Goal: Transaction & Acquisition: Obtain resource

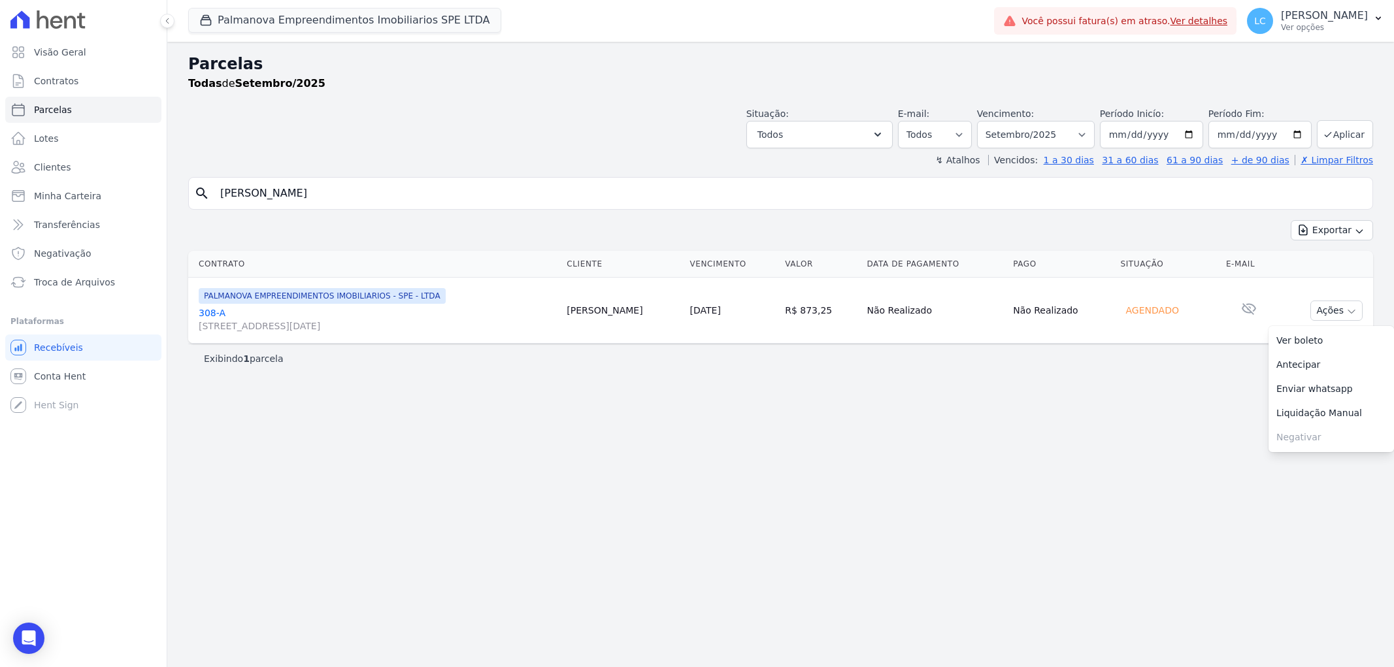
select select
click at [289, 17] on button "Palmanova Empreendimentos Imobiliarios SPE LTDA" at bounding box center [344, 20] width 313 height 25
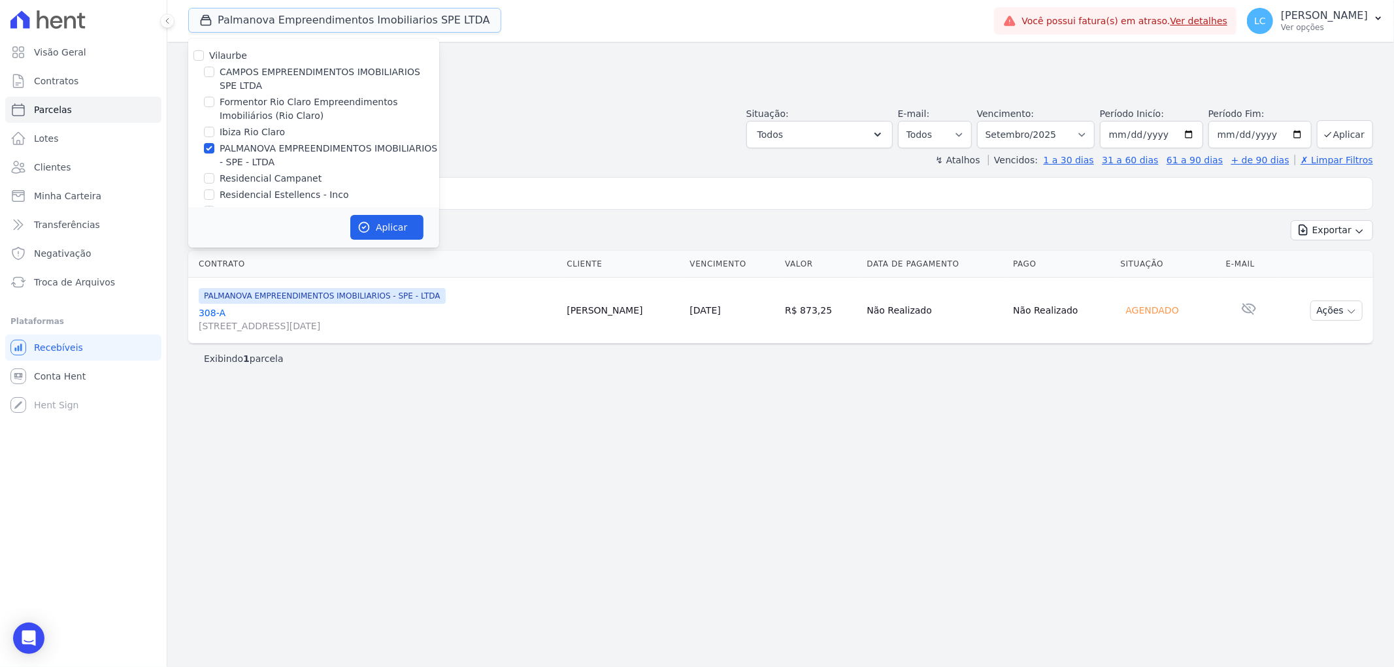
scroll to position [22, 0]
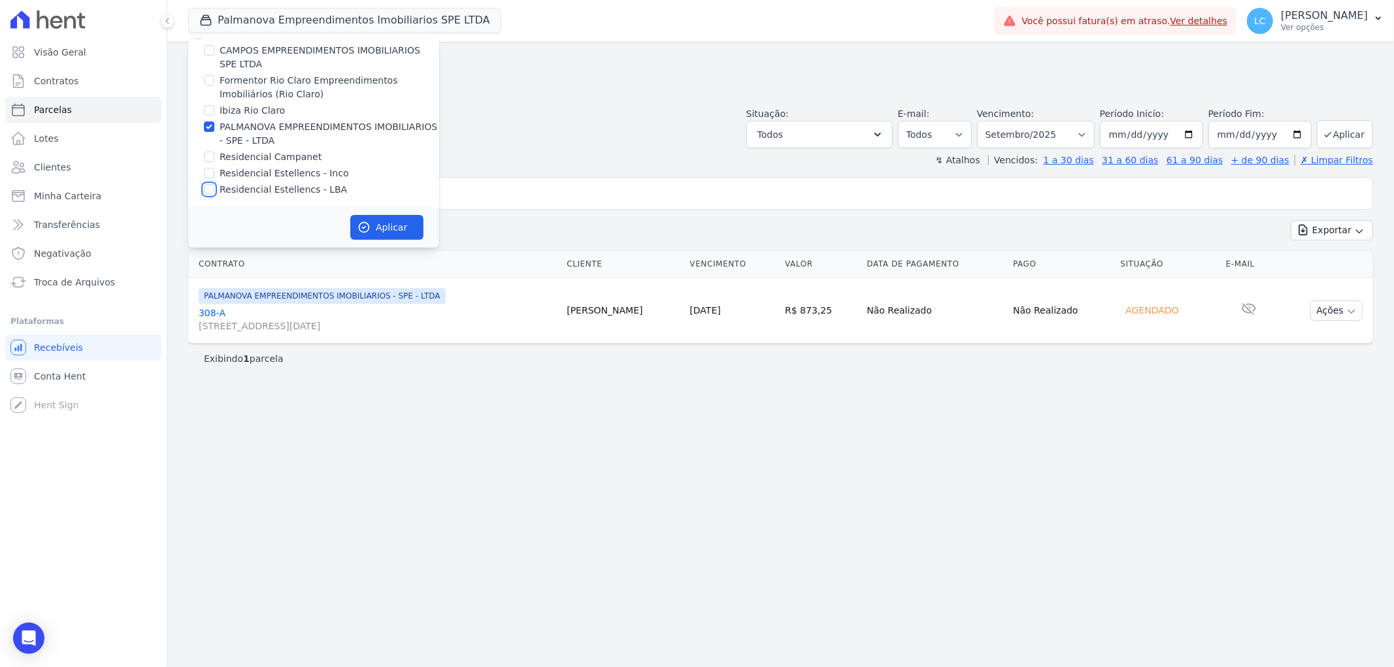
click at [209, 185] on input "Residencial Estellencs - LBA" at bounding box center [209, 189] width 10 height 10
checkbox input "true"
click at [213, 122] on input "PALMANOVA EMPREENDIMENTOS IMOBILIARIOS - SPE - LTDA" at bounding box center [209, 127] width 10 height 10
checkbox input "false"
click at [381, 230] on button "Aplicar" at bounding box center [386, 227] width 73 height 25
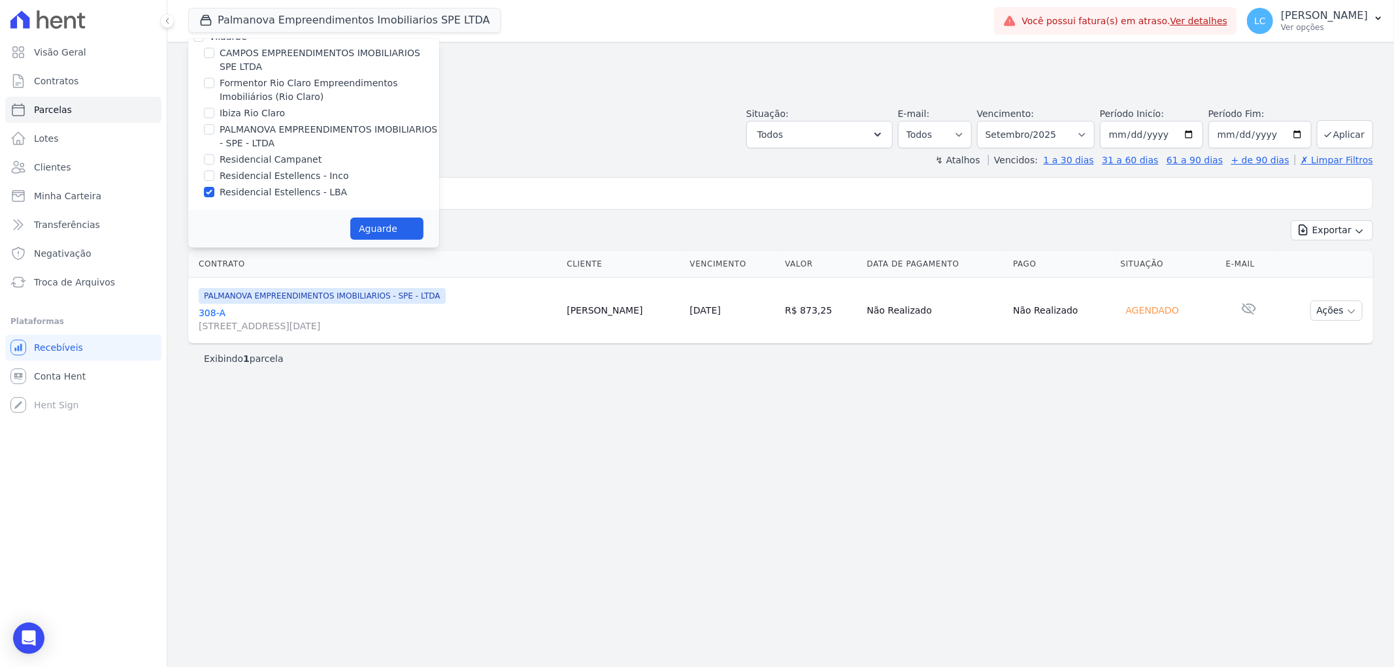
scroll to position [18, 0]
select select
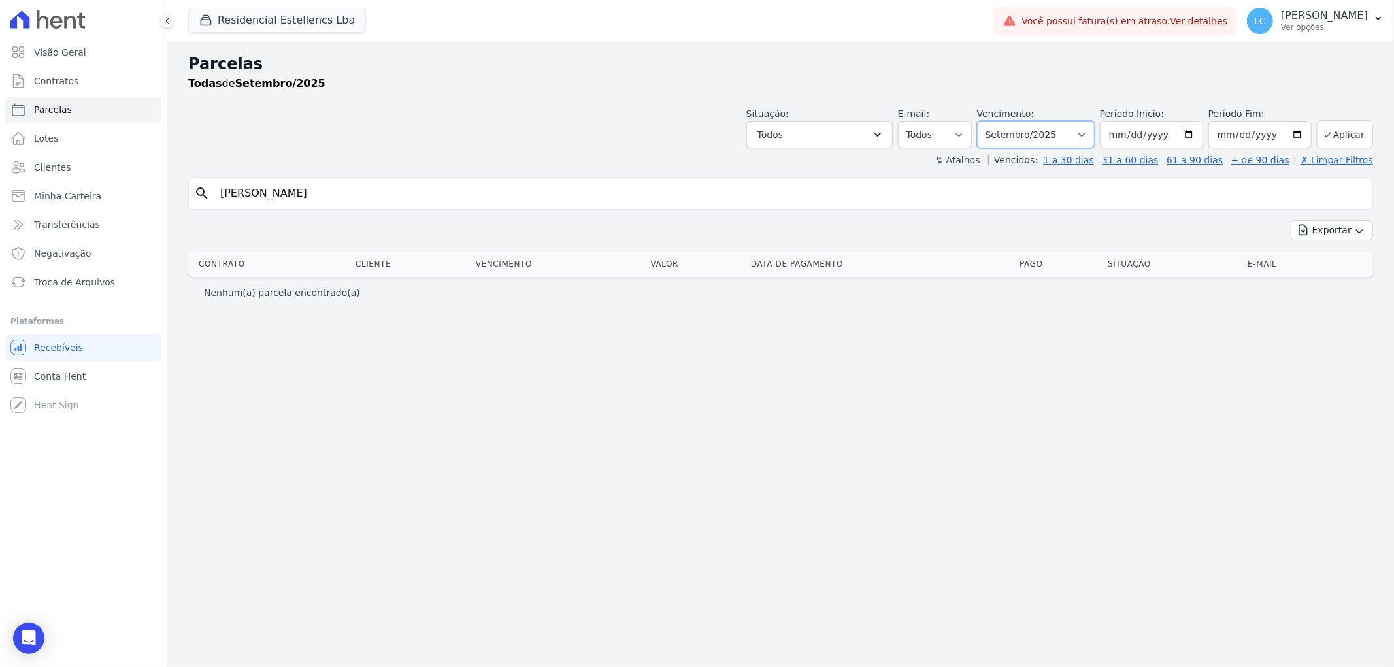
click at [1083, 141] on select "Filtrar por período ──────── Todos os meses Março/2018 Abril/2018 Maio/2018 Jun…" at bounding box center [1036, 134] width 118 height 27
select select "all"
click at [996, 121] on select "Filtrar por período ──────── Todos os meses Março/2018 Abril/2018 Maio/2018 Jun…" at bounding box center [1036, 134] width 118 height 27
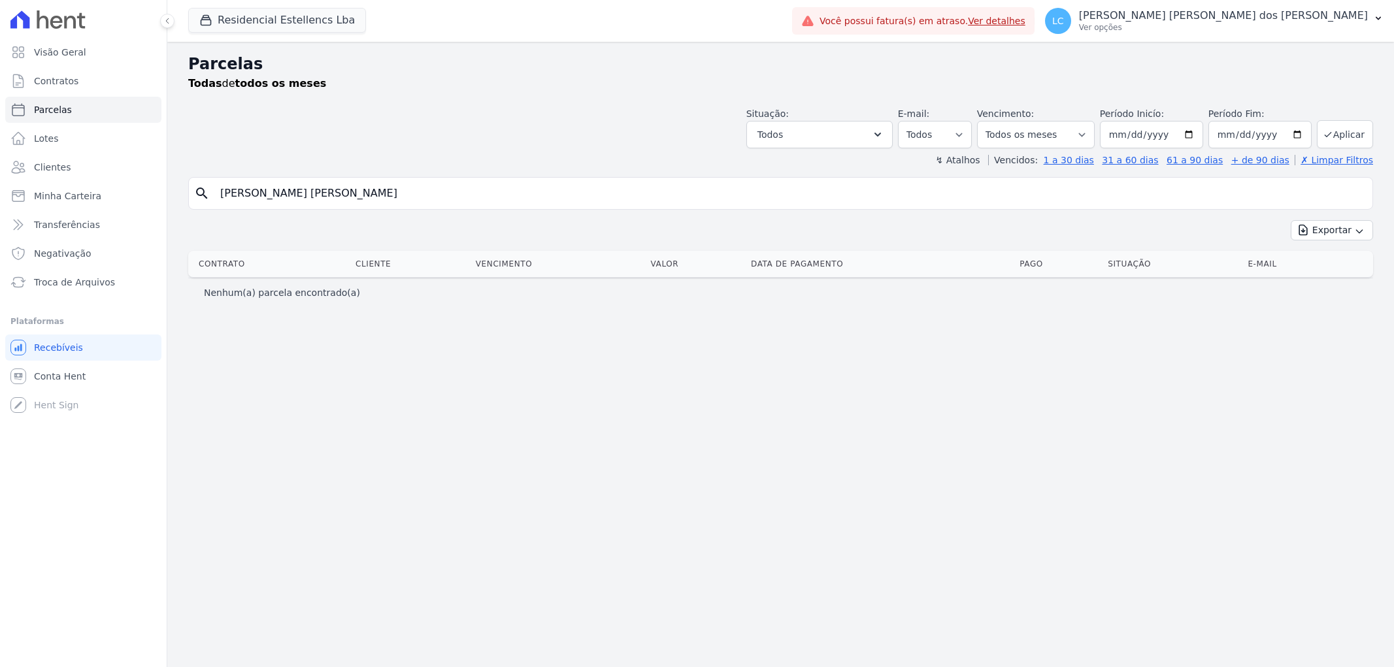
select select
drag, startPoint x: 371, startPoint y: 190, endPoint x: -51, endPoint y: 211, distance: 422.7
click at [0, 211] on html "Visão Geral Contratos [GEOGRAPHIC_DATA] Lotes Clientes Minha Carteira Transferê…" at bounding box center [697, 333] width 1394 height 667
paste input "uan [PERSON_NAME]"
type input "[PERSON_NAME]"
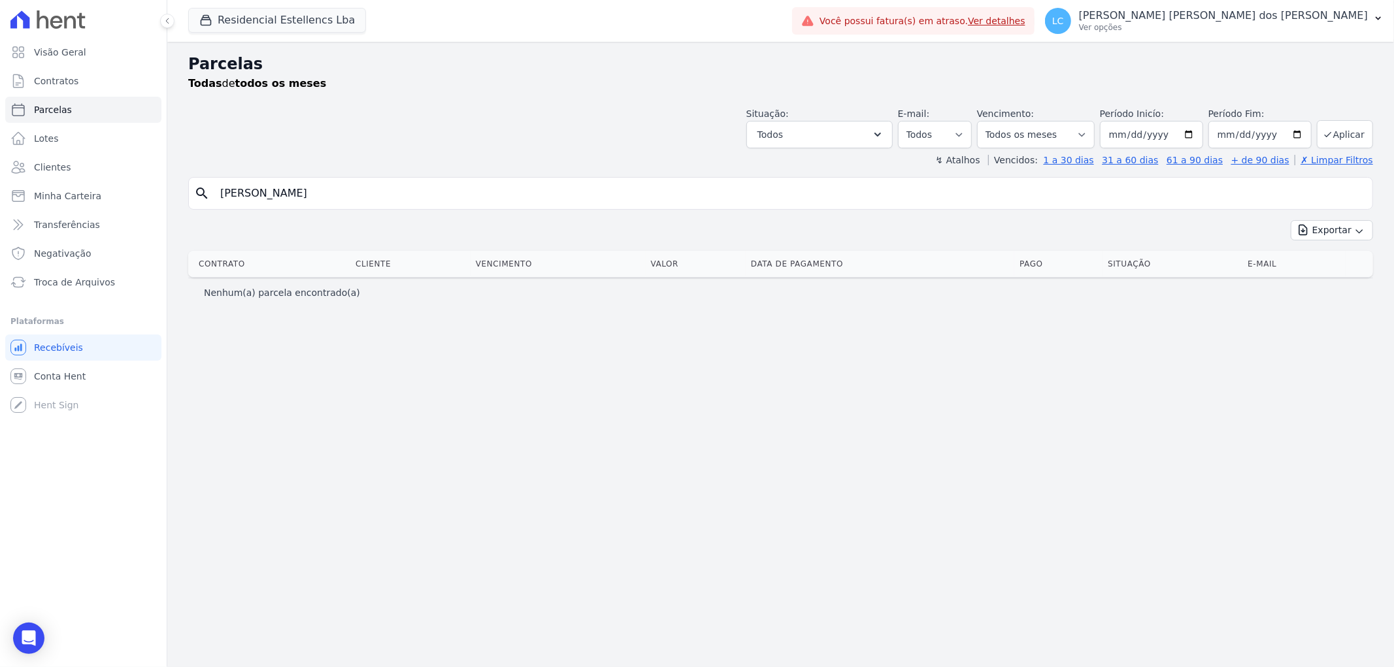
select select
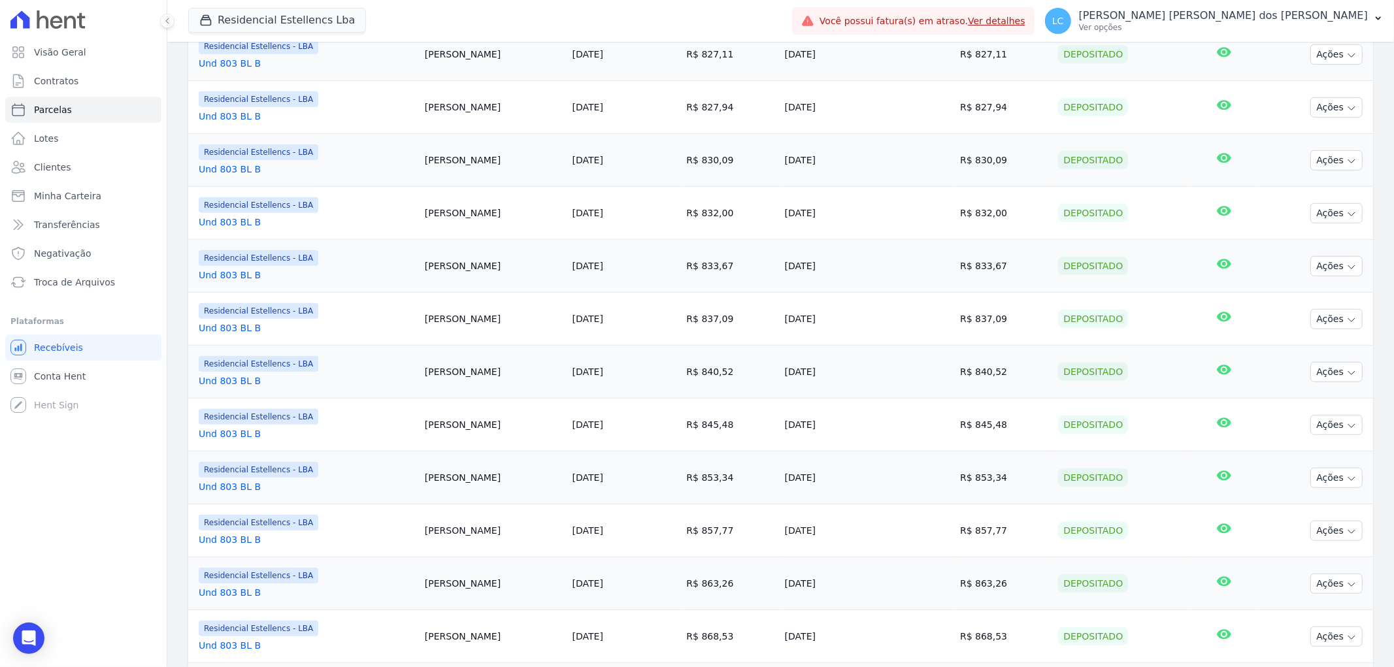
scroll to position [992, 0]
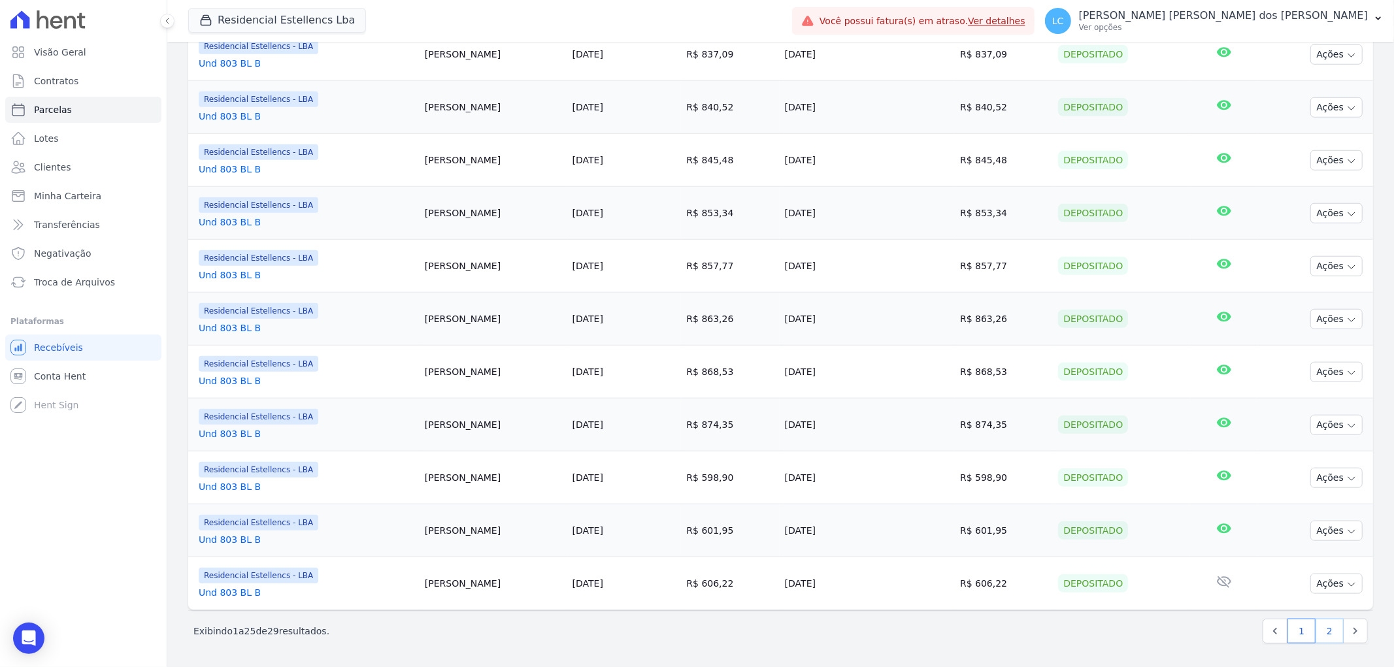
click at [1317, 630] on link "2" at bounding box center [1330, 631] width 28 height 25
select select
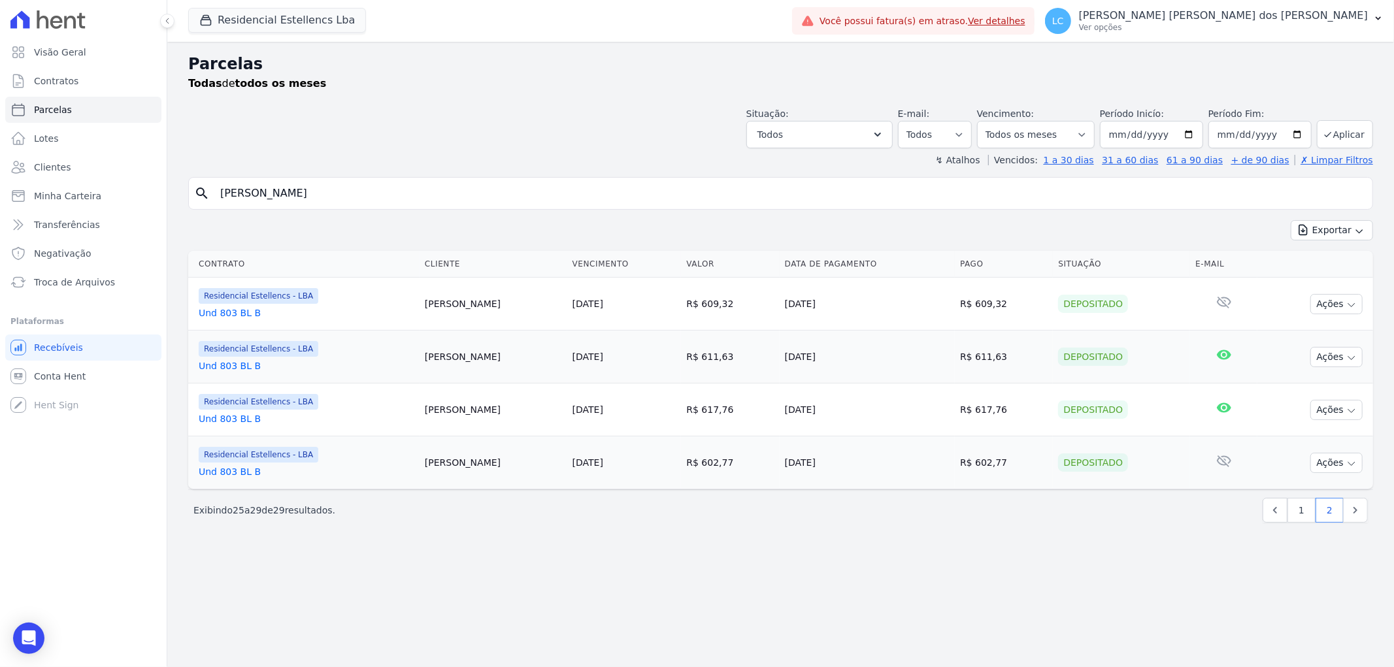
drag, startPoint x: 455, startPoint y: 196, endPoint x: -215, endPoint y: 210, distance: 670.0
click at [0, 210] on html "Visão Geral Contratos [GEOGRAPHIC_DATA] Lotes Clientes Minha Carteira Transferê…" at bounding box center [697, 333] width 1394 height 667
paste input "33510330000622651"
type input "33510330000622651"
select select
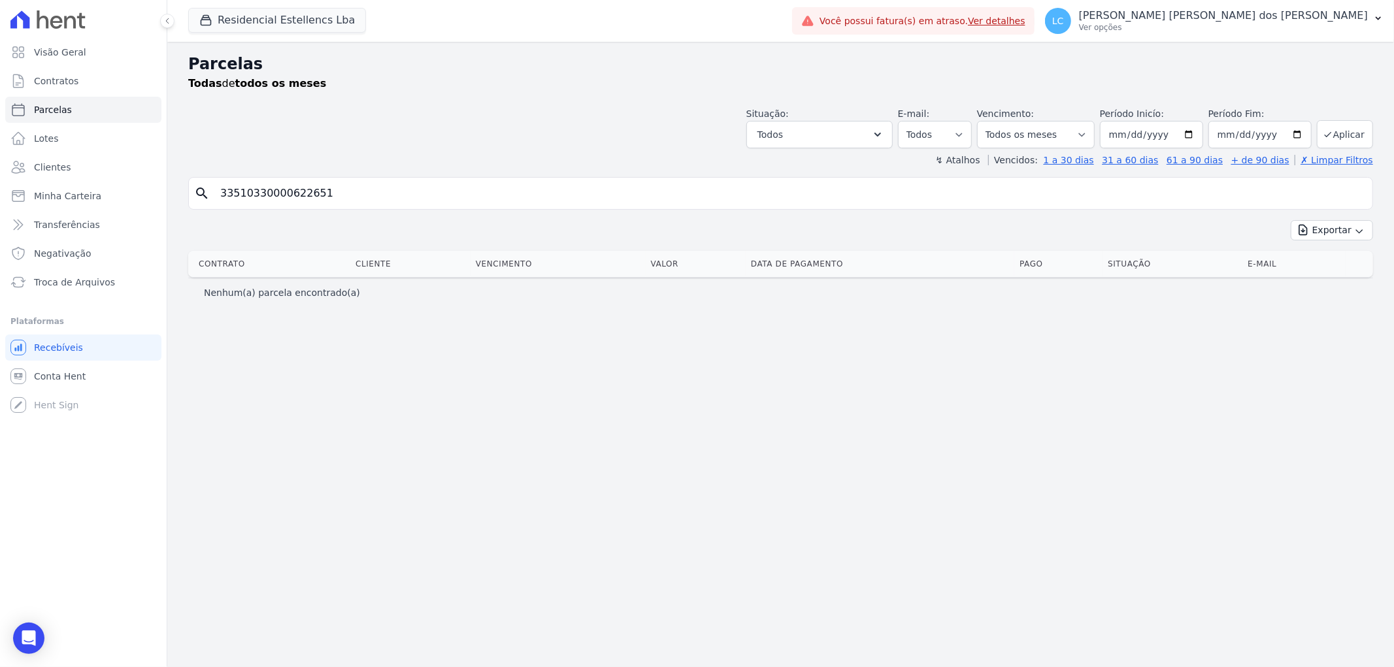
drag, startPoint x: 314, startPoint y: 193, endPoint x: -97, endPoint y: 190, distance: 411.8
click at [0, 190] on html "Visão Geral Contratos [GEOGRAPHIC_DATA] Lotes Clientes Minha Carteira Transferê…" at bounding box center [697, 333] width 1394 height 667
click at [78, 373] on span "Conta Hent" at bounding box center [60, 376] width 52 height 13
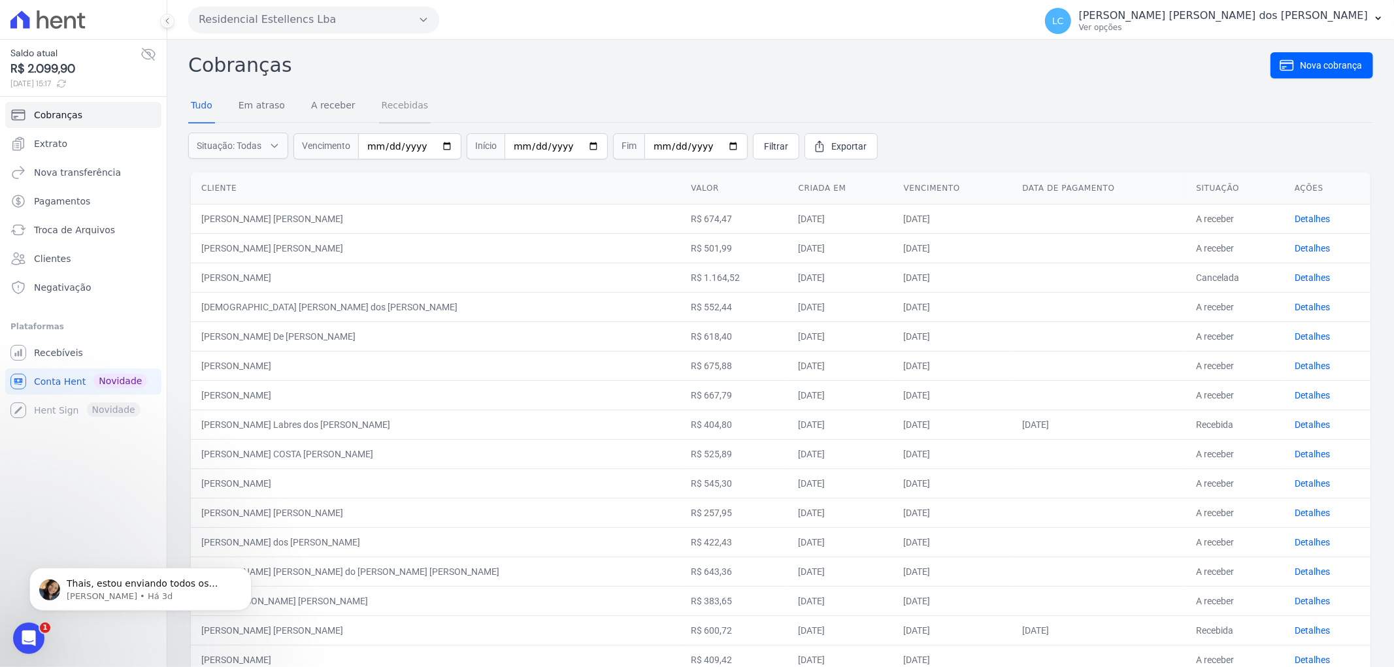
click at [388, 105] on link "Recebidas" at bounding box center [405, 107] width 52 height 34
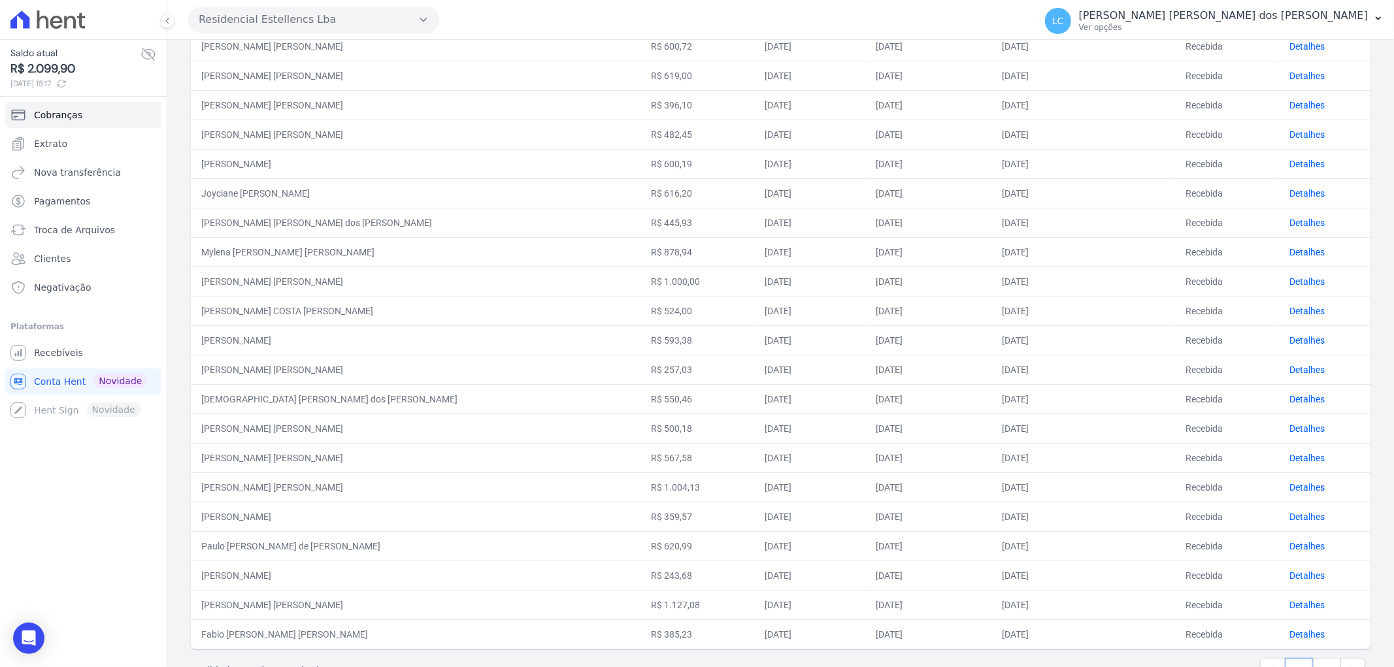
scroll to position [333, 0]
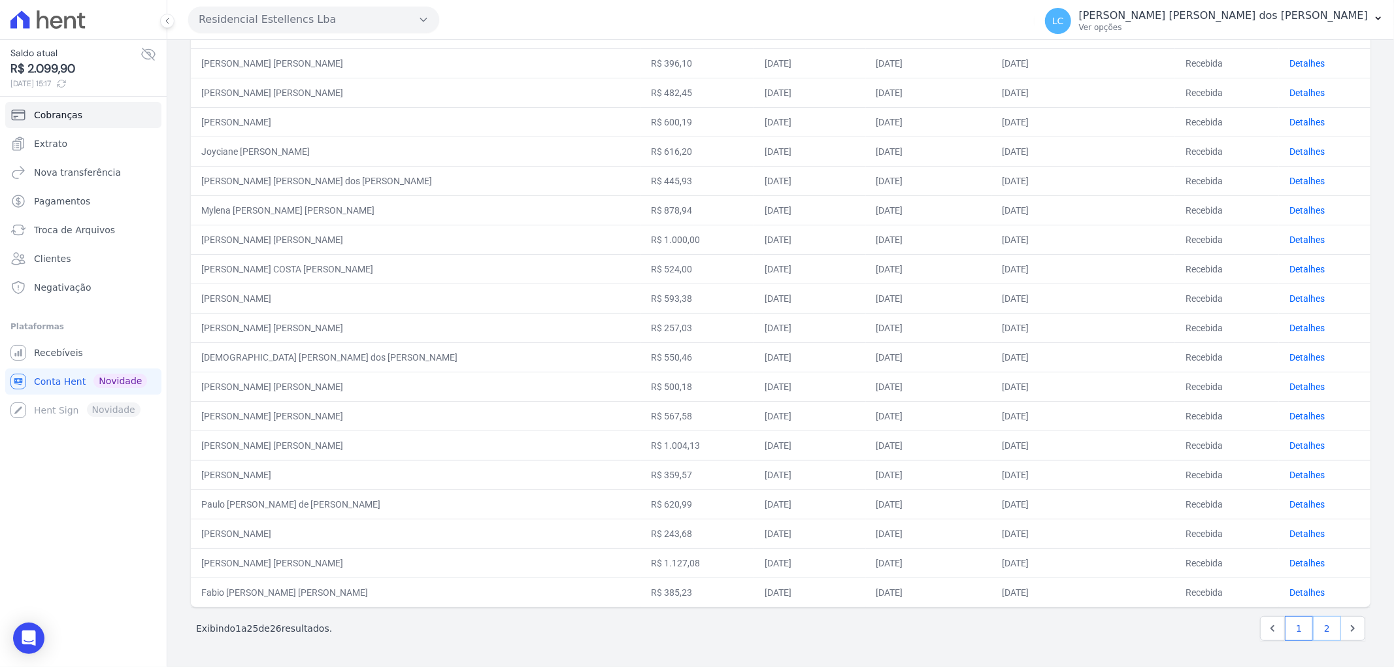
click at [1313, 629] on link "2" at bounding box center [1327, 628] width 28 height 25
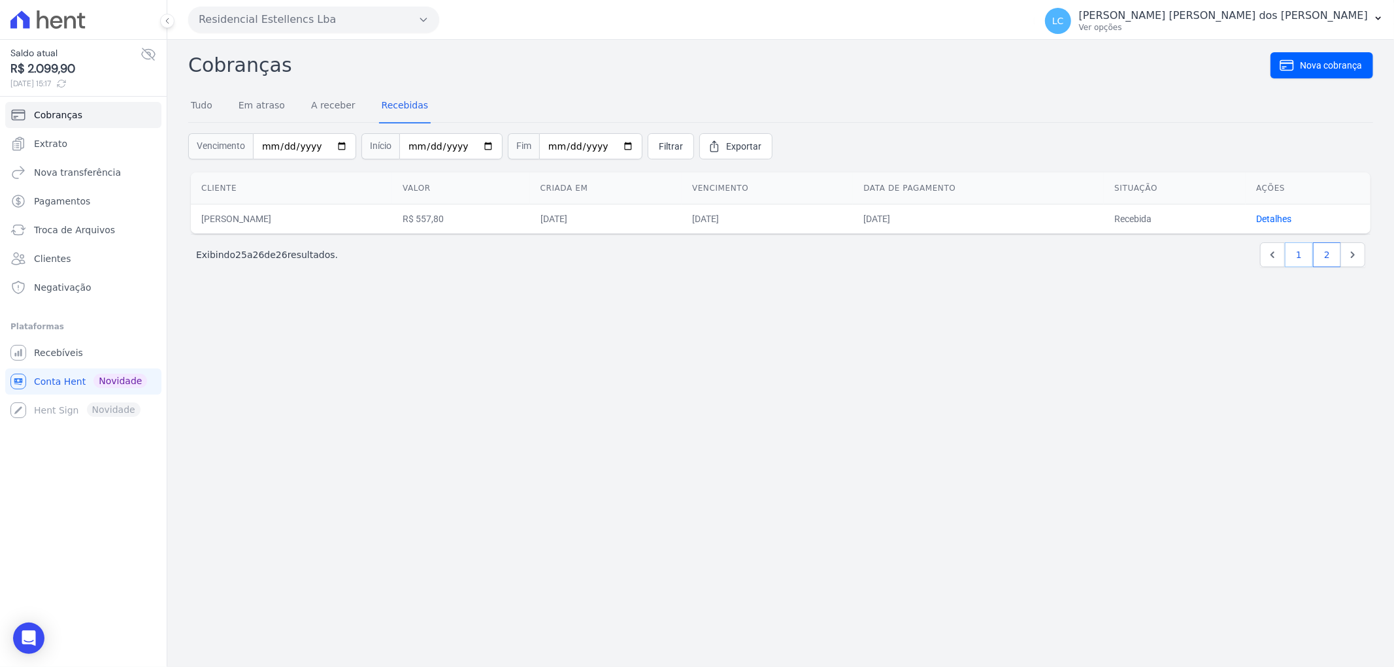
click at [1297, 251] on link "1" at bounding box center [1299, 254] width 28 height 25
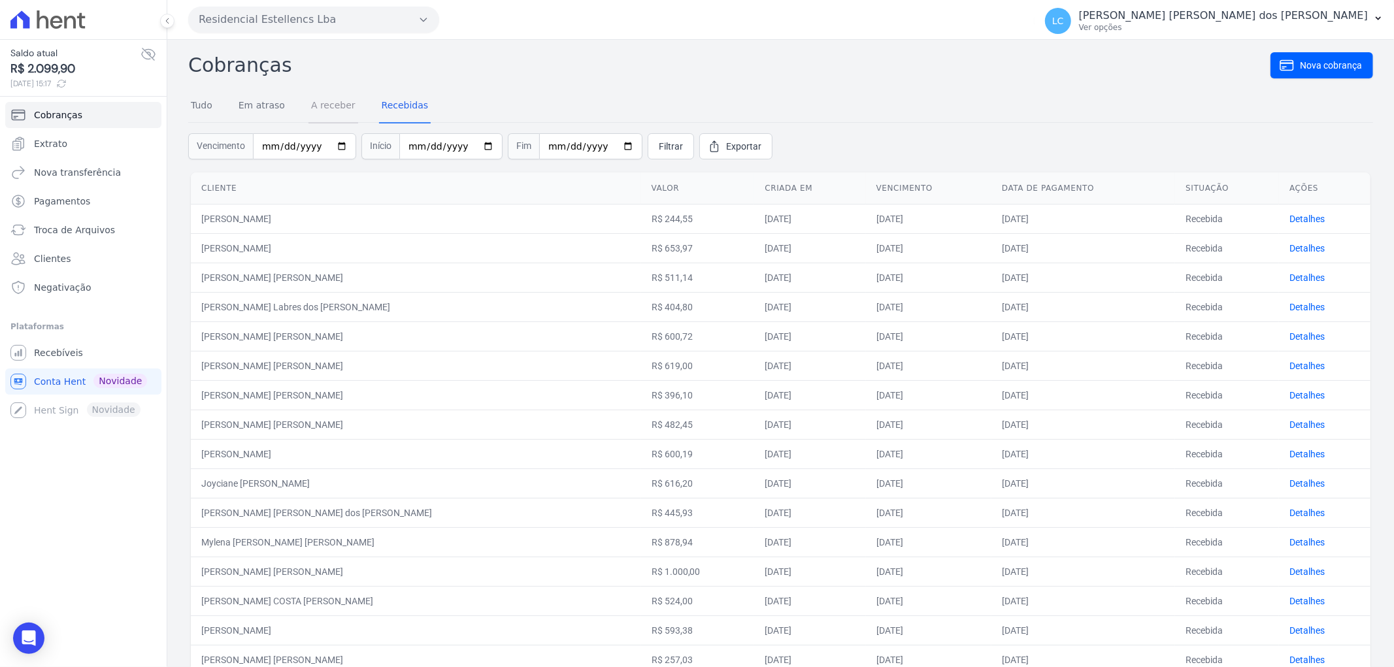
click at [325, 113] on link "A receber" at bounding box center [333, 107] width 50 height 34
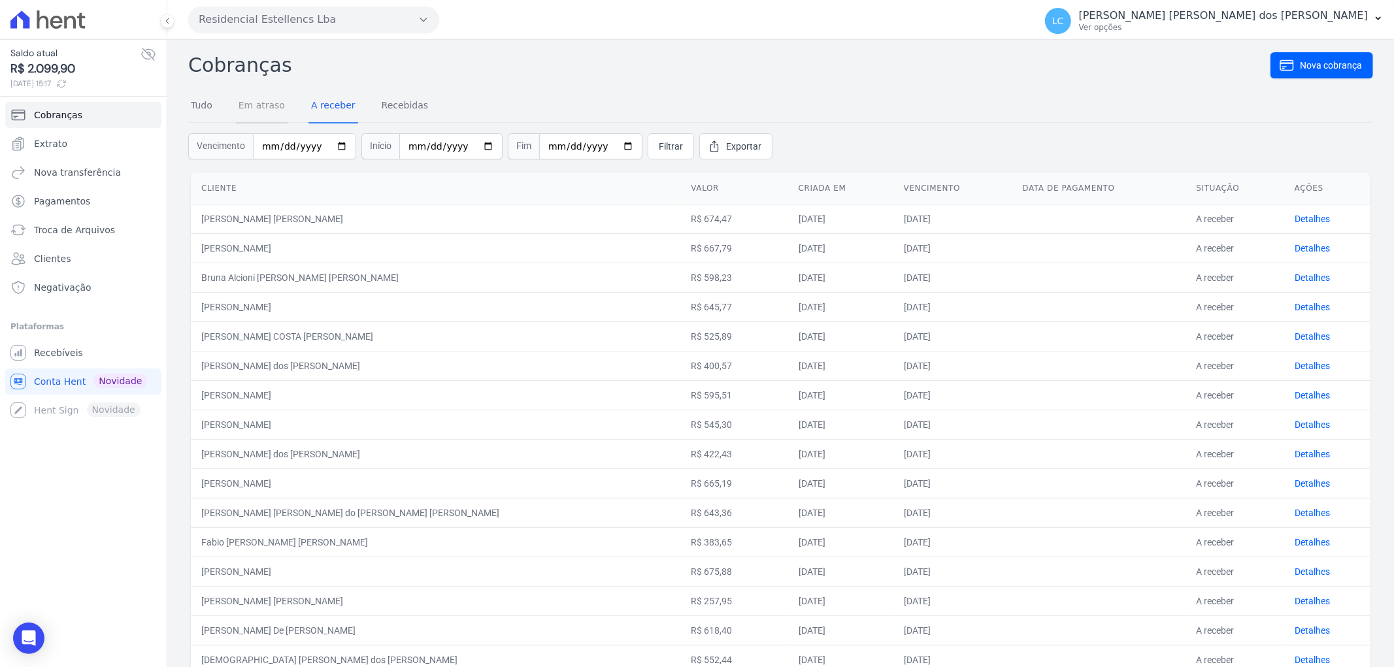
click at [259, 111] on link "Em atraso" at bounding box center [262, 107] width 52 height 34
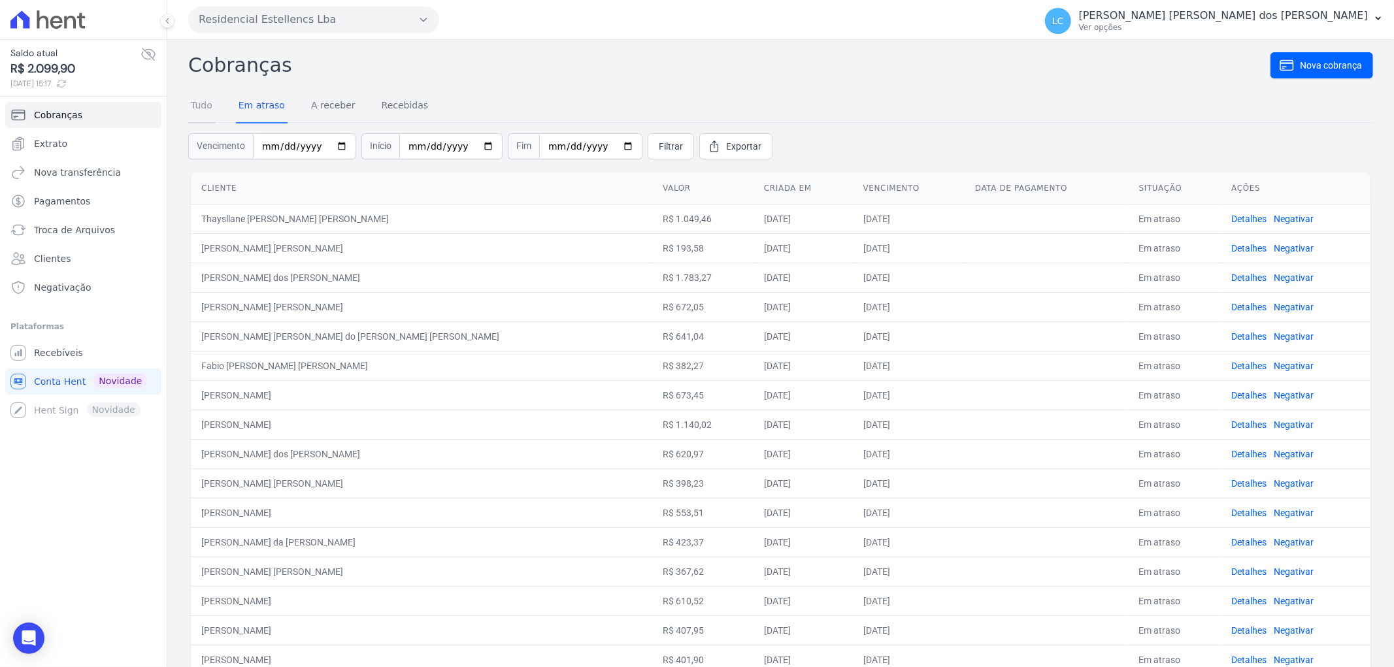
click at [204, 110] on link "Tudo" at bounding box center [201, 107] width 27 height 34
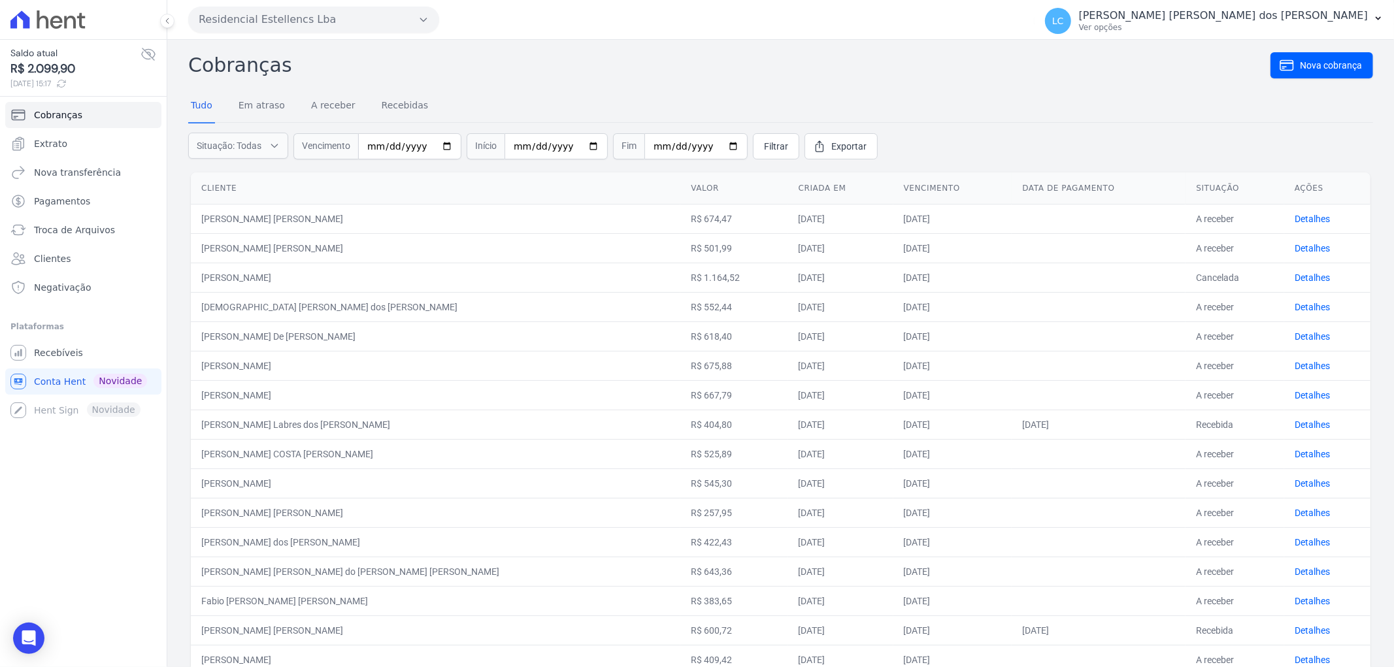
scroll to position [333, 0]
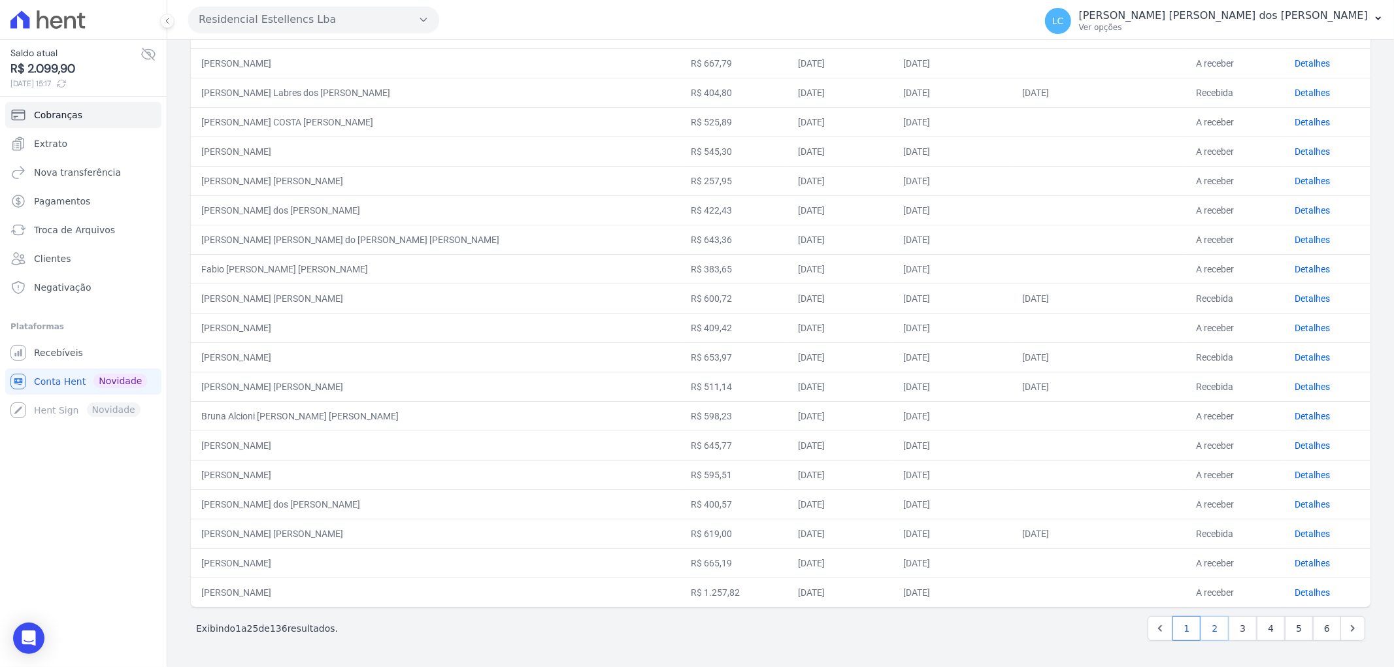
click at [1207, 627] on link "2" at bounding box center [1215, 628] width 28 height 25
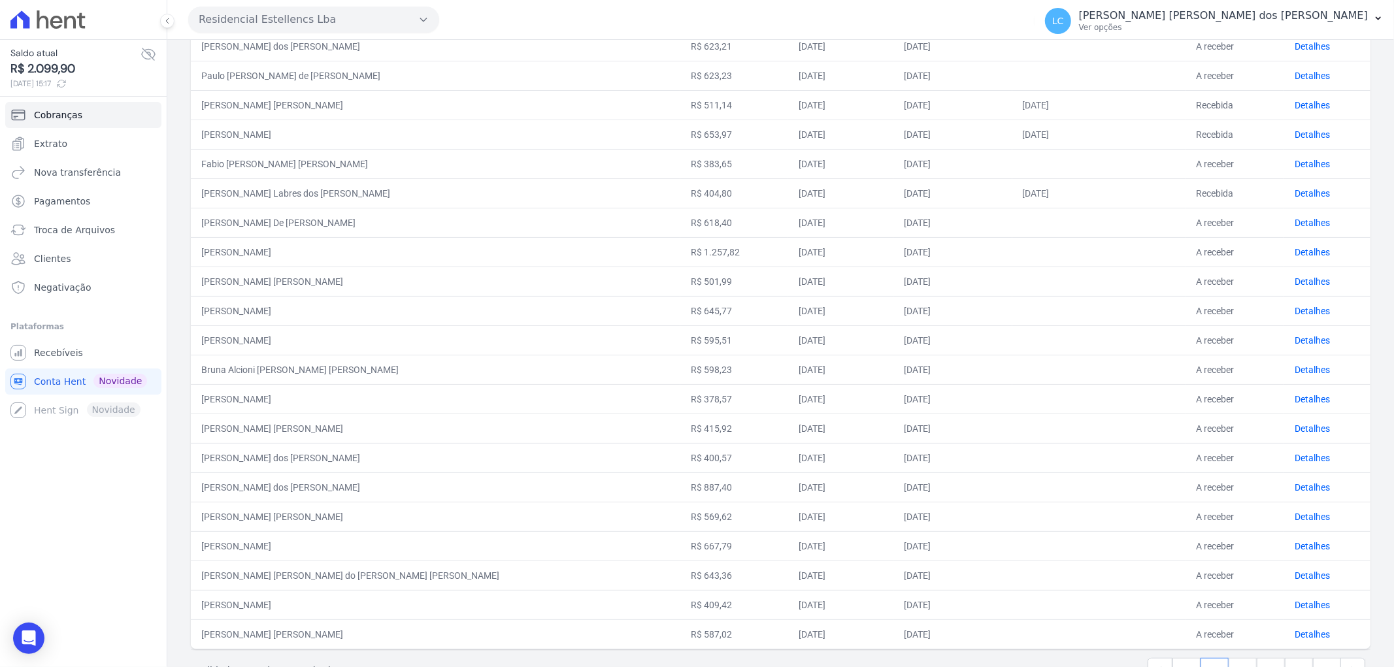
scroll to position [333, 0]
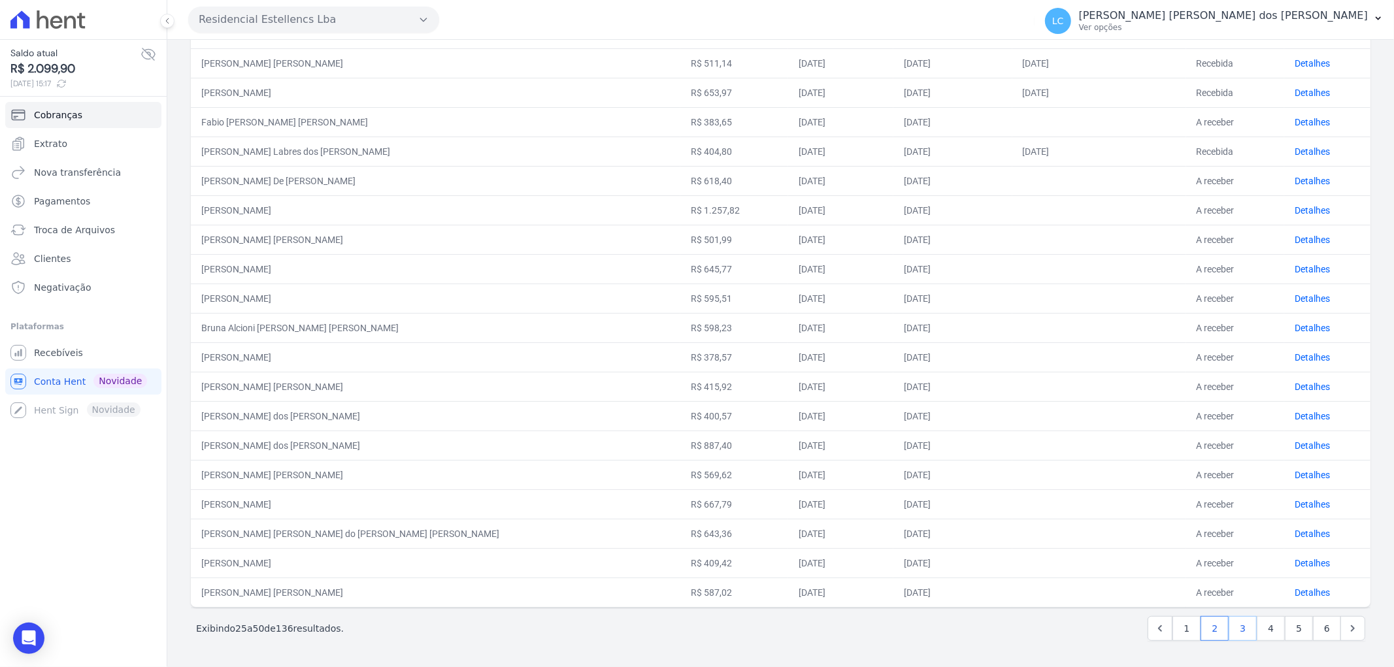
click at [1235, 633] on link "3" at bounding box center [1243, 628] width 28 height 25
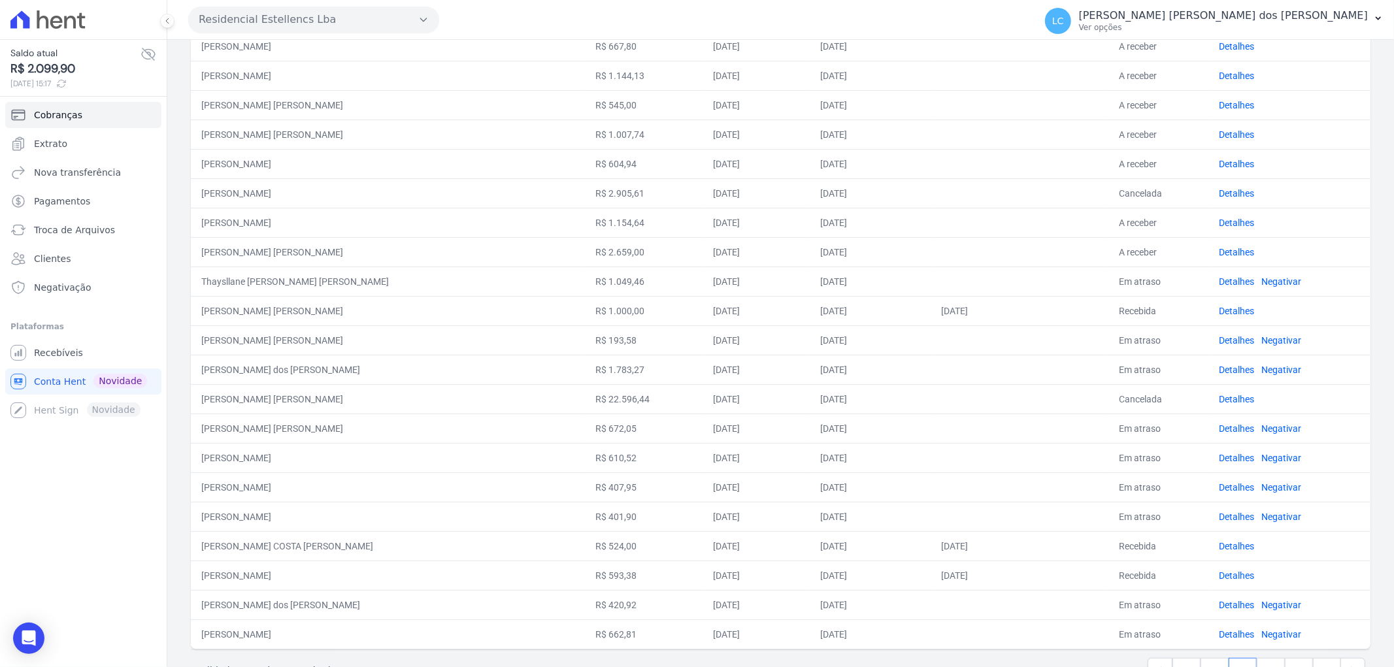
scroll to position [333, 0]
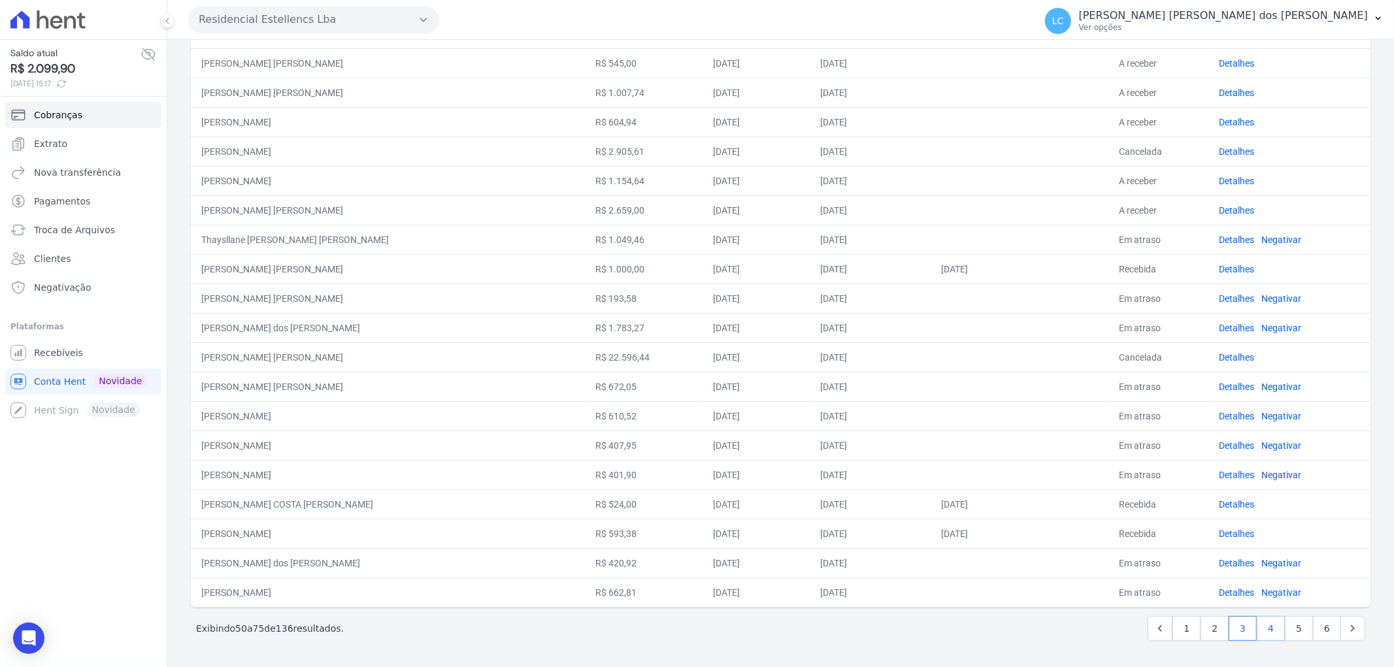
click at [1257, 625] on link "4" at bounding box center [1271, 628] width 28 height 25
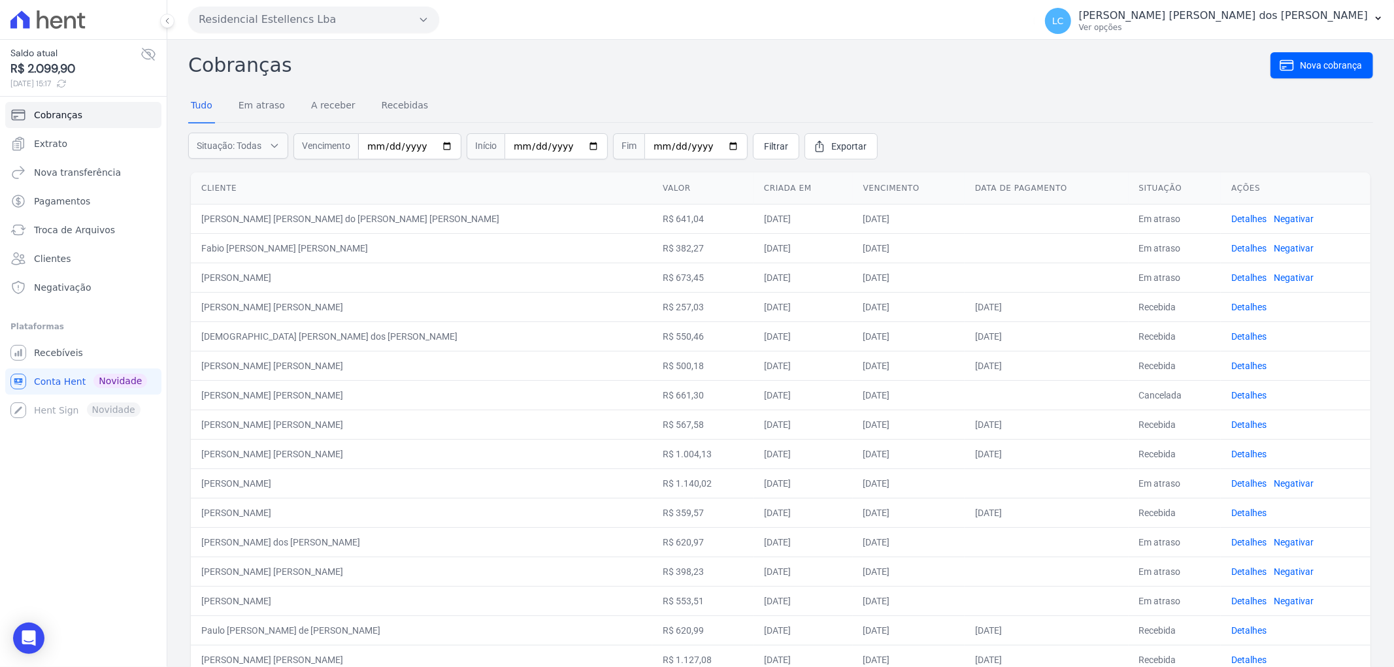
scroll to position [333, 0]
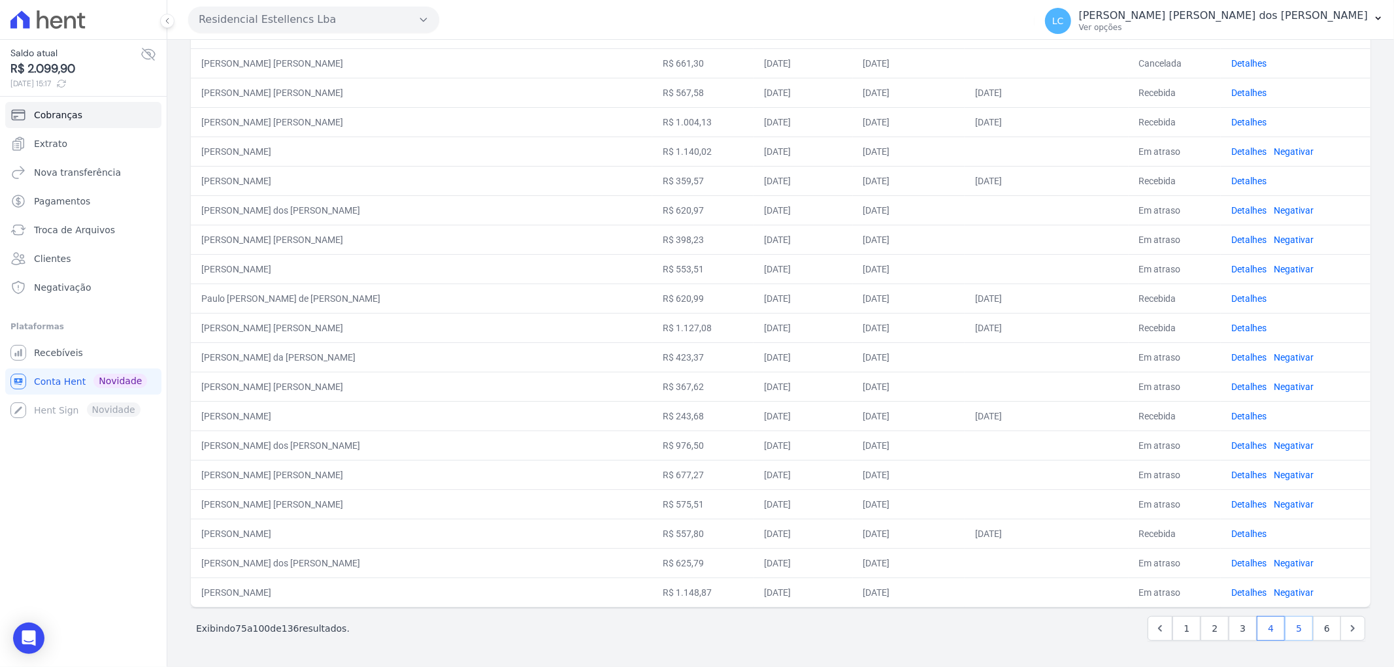
click at [1295, 629] on link "5" at bounding box center [1299, 628] width 28 height 25
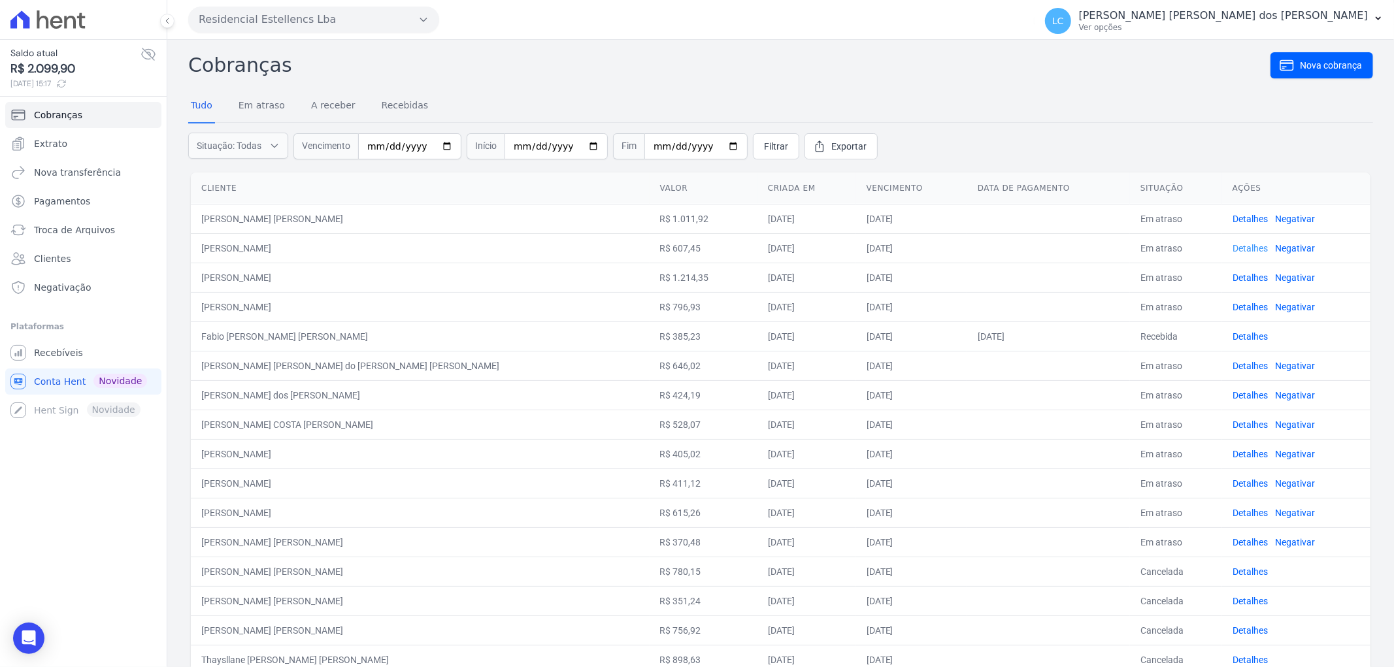
click at [1233, 247] on link "Detalhes" at bounding box center [1250, 248] width 35 height 10
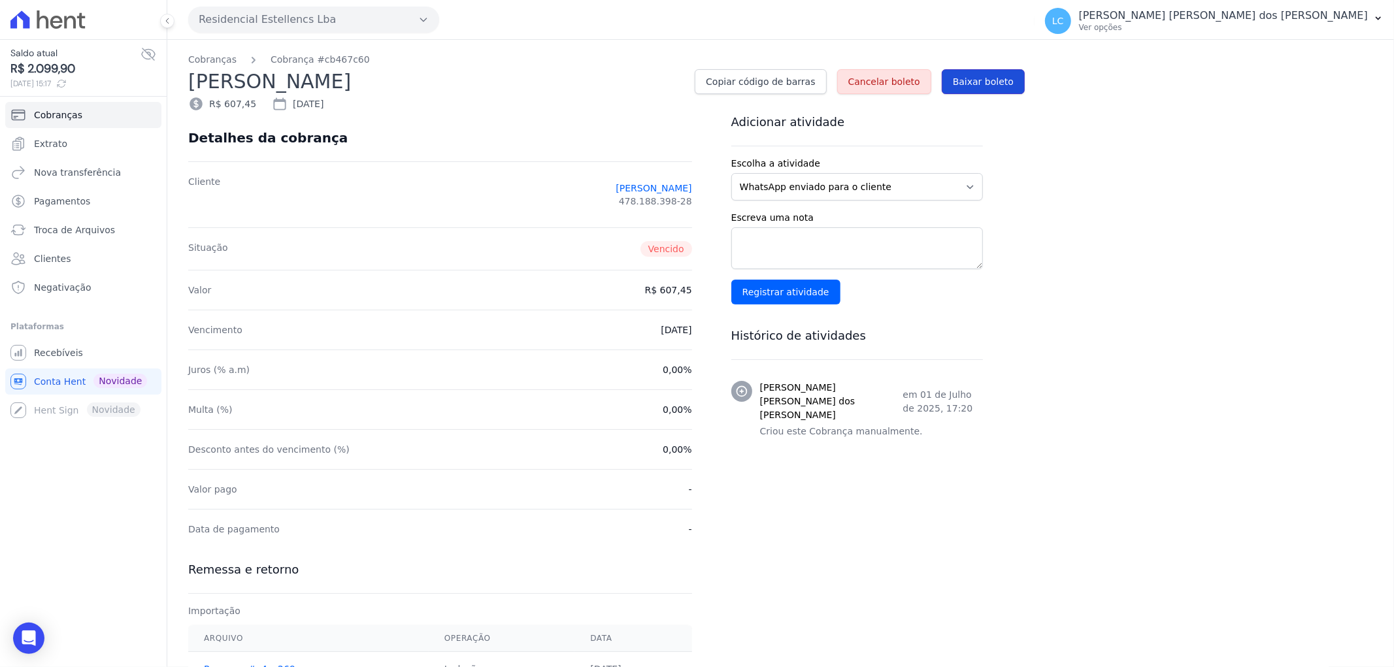
click at [988, 75] on span "Baixar boleto" at bounding box center [983, 81] width 61 height 13
click at [991, 80] on span "Baixar boleto" at bounding box center [983, 81] width 61 height 13
